Goal: Transaction & Acquisition: Subscribe to service/newsletter

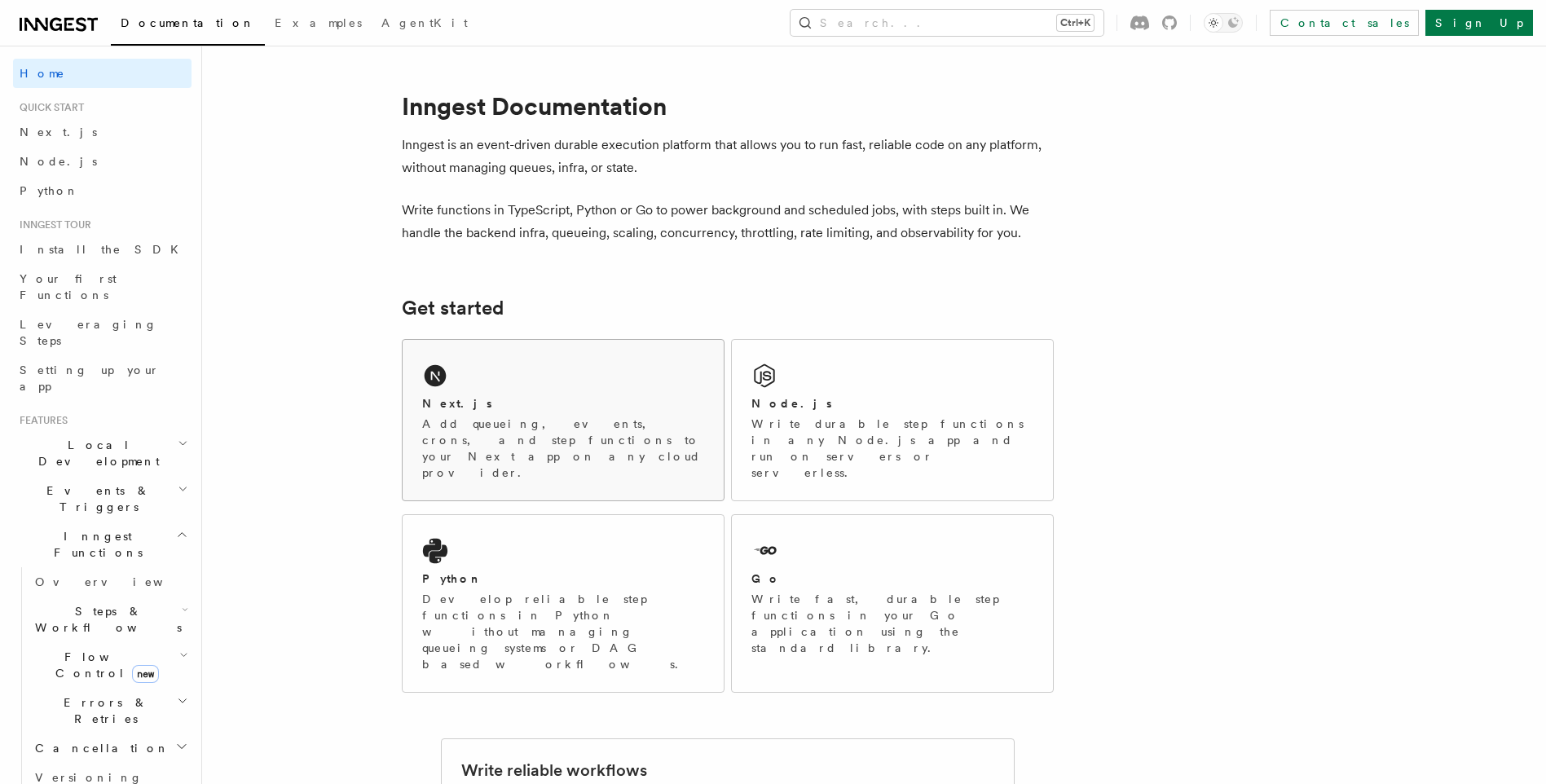
click at [542, 416] on p "Add queueing, events, crons, and step functions to your Next app on any cloud p…" at bounding box center [562, 449] width 282 height 65
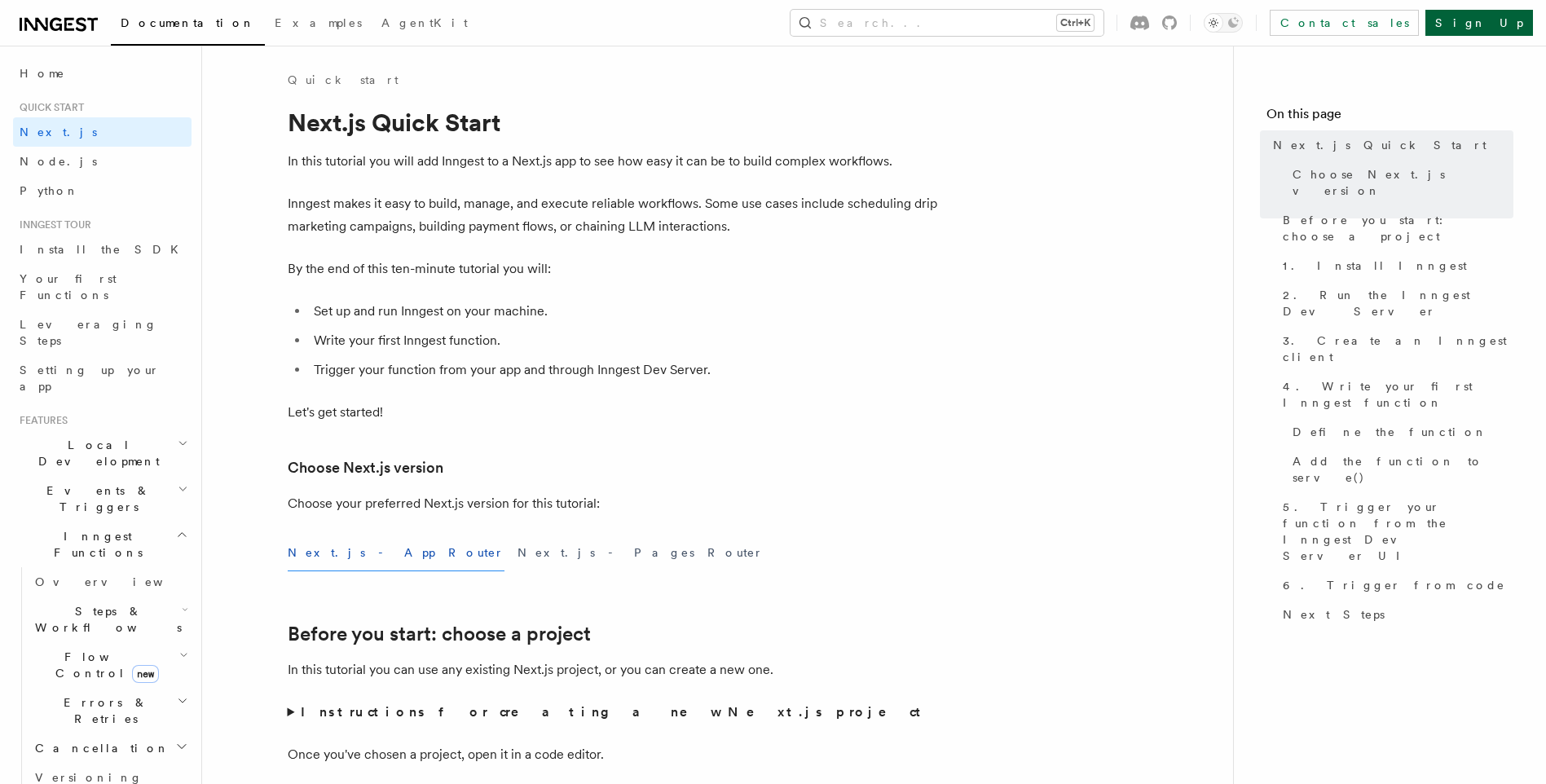
click at [1512, 27] on link "Sign Up" at bounding box center [1479, 23] width 108 height 26
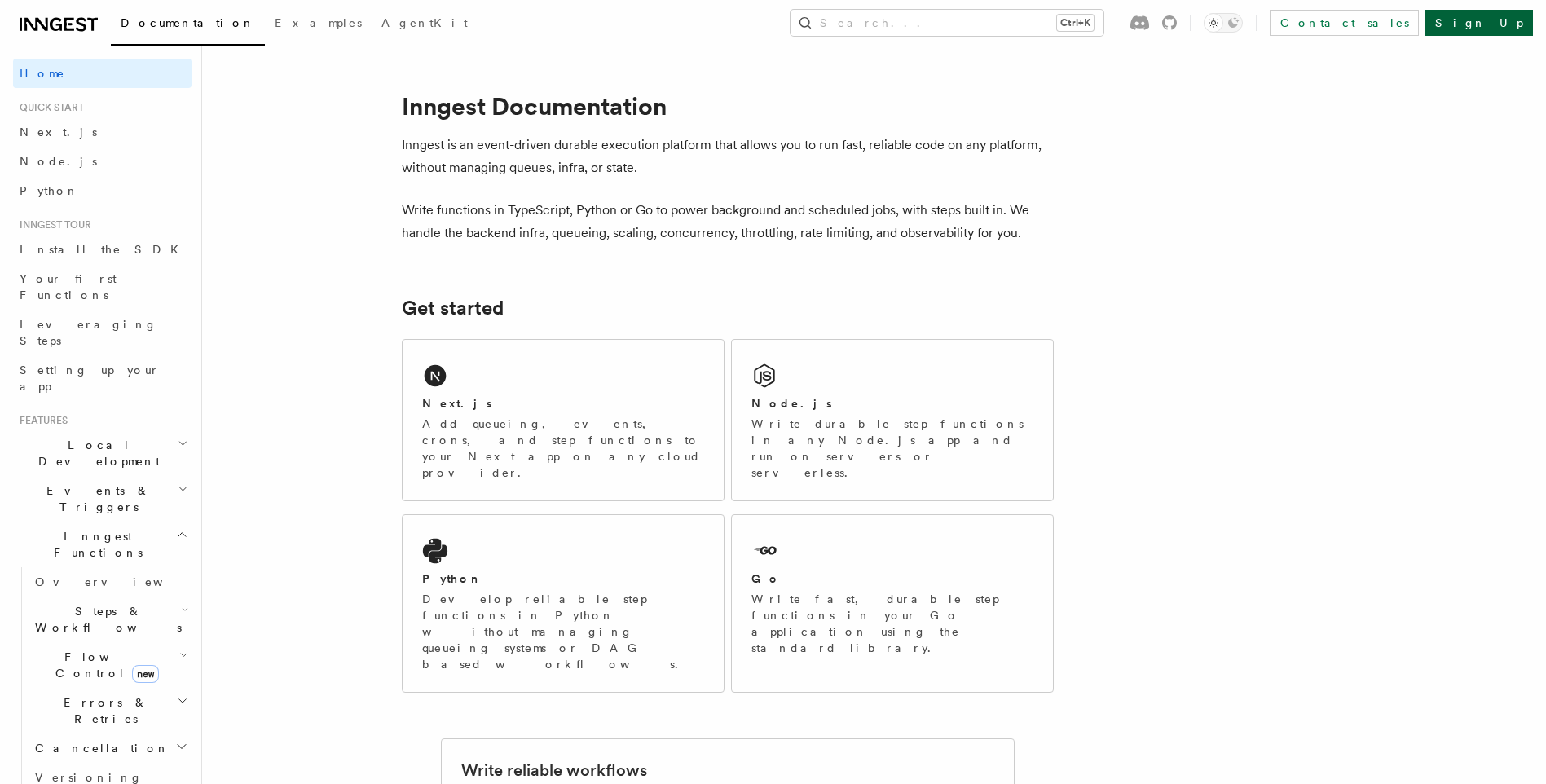
drag, startPoint x: 0, startPoint y: 0, endPoint x: 1511, endPoint y: 17, distance: 1511.1
click at [1511, 17] on link "Sign Up" at bounding box center [1479, 23] width 108 height 26
